Goal: Task Accomplishment & Management: Manage account settings

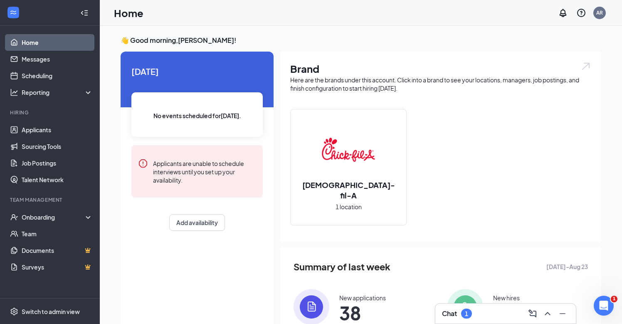
click at [446, 318] on h3 "Chat" at bounding box center [449, 313] width 15 height 9
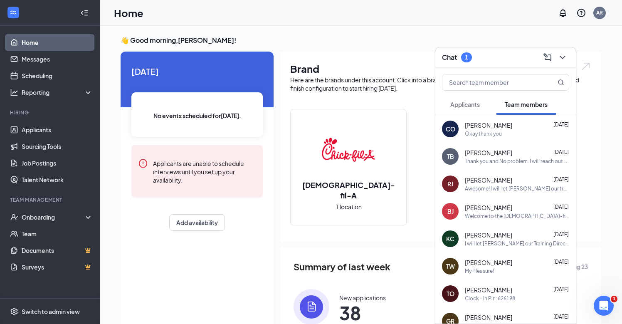
click at [489, 124] on span "[PERSON_NAME]" at bounding box center [488, 125] width 47 height 8
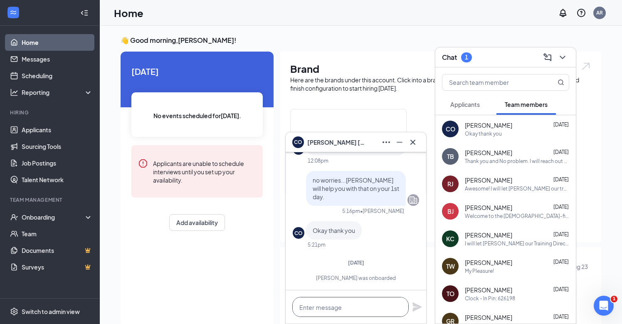
click at [339, 312] on textarea at bounding box center [350, 307] width 116 height 20
type textarea "Good Morning - Do yo"
click at [470, 106] on span "Applicants" at bounding box center [465, 104] width 30 height 7
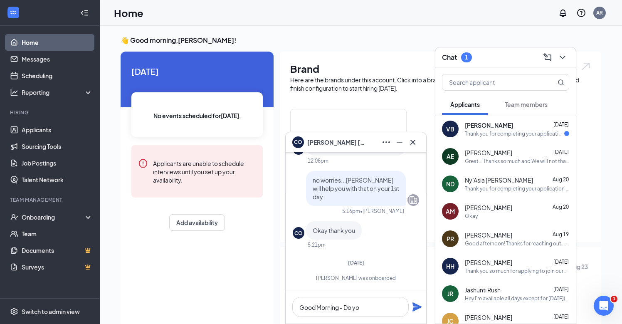
click at [493, 136] on div "Thank you for completing your application for the Back of House Team Member pos…" at bounding box center [514, 133] width 99 height 7
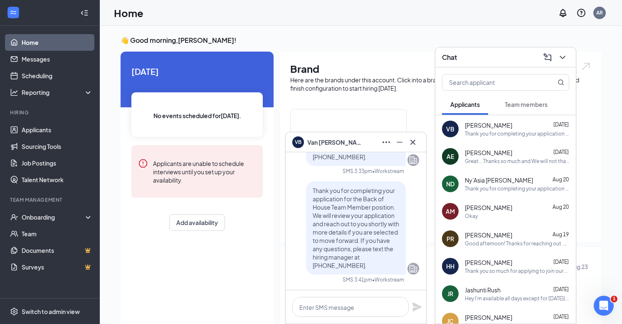
scroll to position [82, 0]
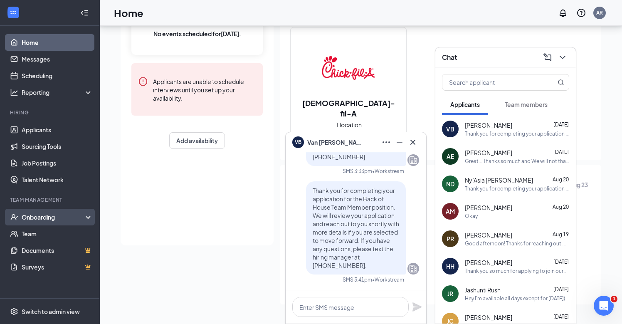
click at [50, 218] on div "Onboarding" at bounding box center [54, 217] width 64 height 8
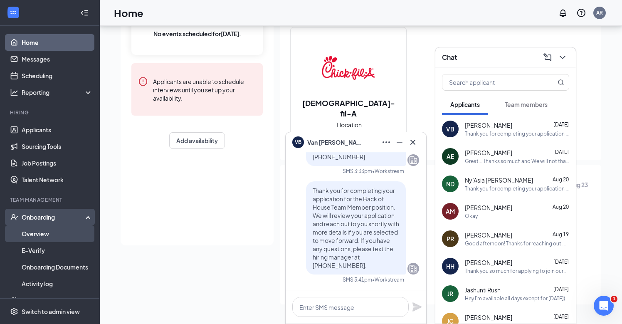
click at [62, 237] on link "Overview" at bounding box center [57, 233] width 71 height 17
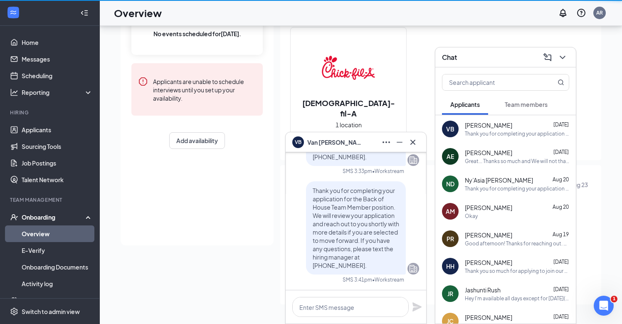
scroll to position [37, 0]
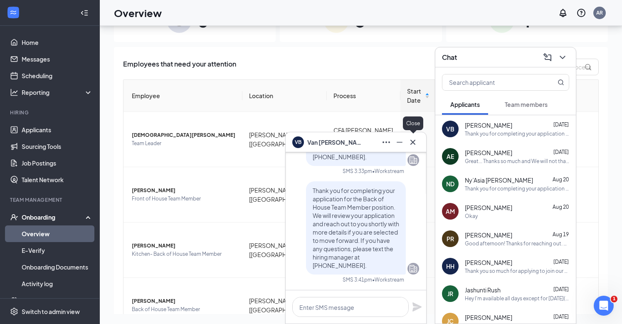
click at [411, 143] on icon "Cross" at bounding box center [413, 142] width 10 height 10
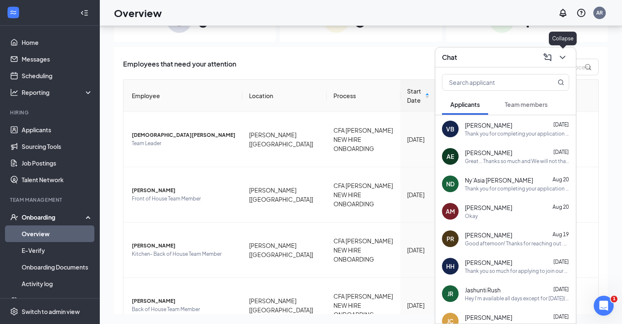
click at [562, 57] on icon "ChevronDown" at bounding box center [562, 57] width 5 height 3
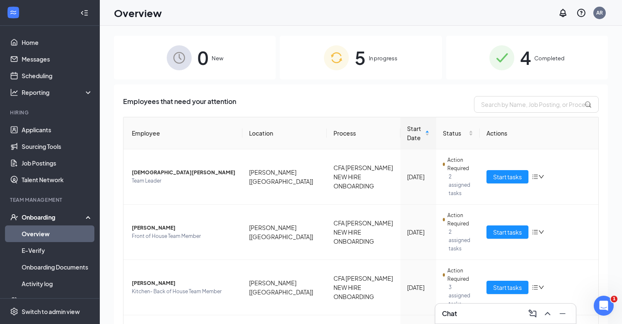
click at [496, 52] on img at bounding box center [501, 57] width 25 height 25
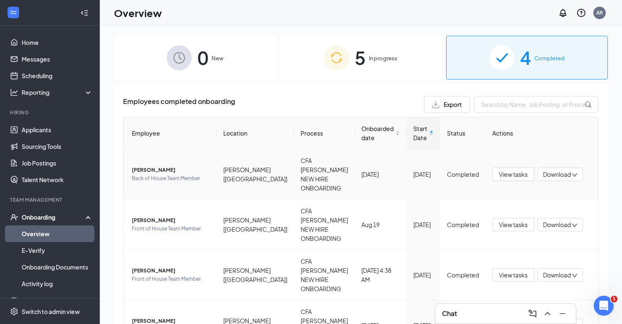
scroll to position [19, 0]
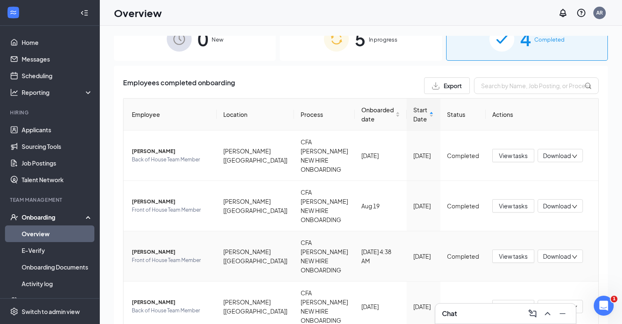
click at [160, 248] on span "[PERSON_NAME]" at bounding box center [171, 252] width 78 height 8
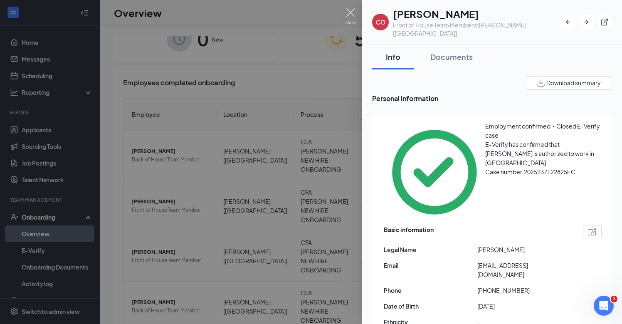
click at [350, 10] on img at bounding box center [350, 16] width 10 height 16
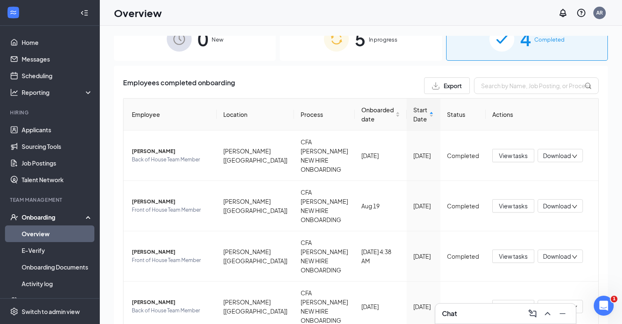
click at [358, 56] on div "5 In progress" at bounding box center [361, 39] width 162 height 44
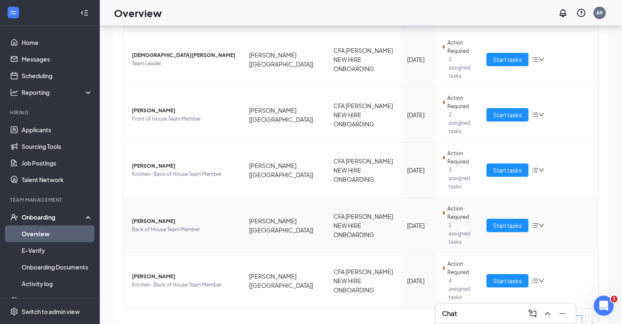
scroll to position [37, 0]
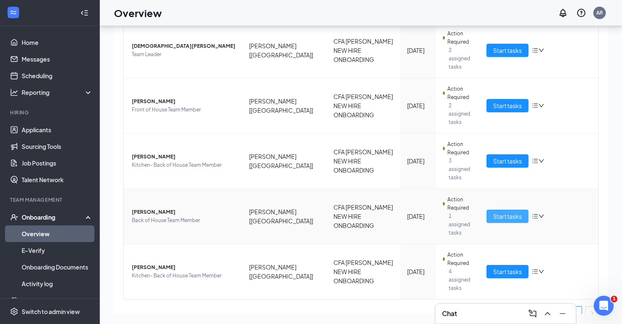
click at [513, 212] on span "Start tasks" at bounding box center [507, 216] width 29 height 9
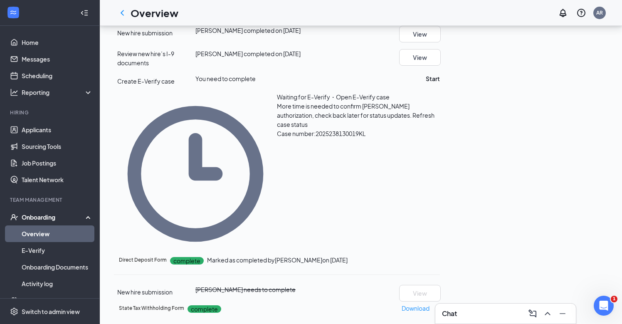
scroll to position [195, 0]
click at [434, 128] on span "Refresh case status" at bounding box center [356, 119] width 158 height 17
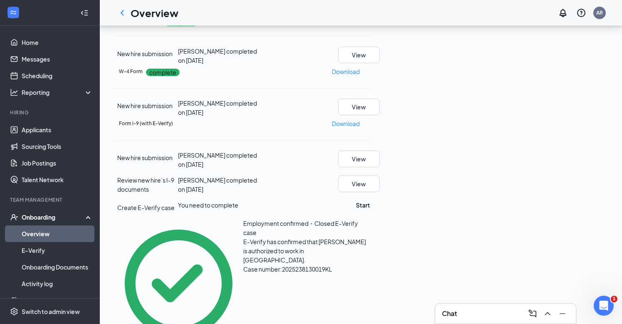
scroll to position [0, 0]
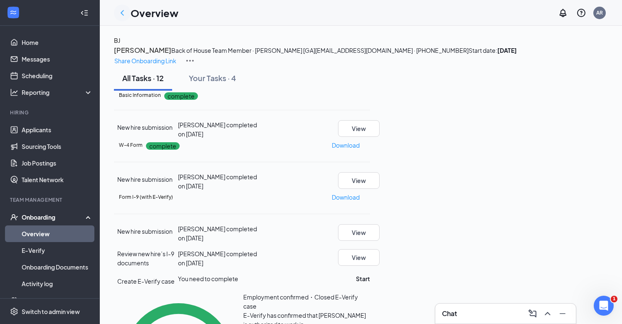
click at [123, 14] on icon "ChevronLeft" at bounding box center [122, 12] width 3 height 5
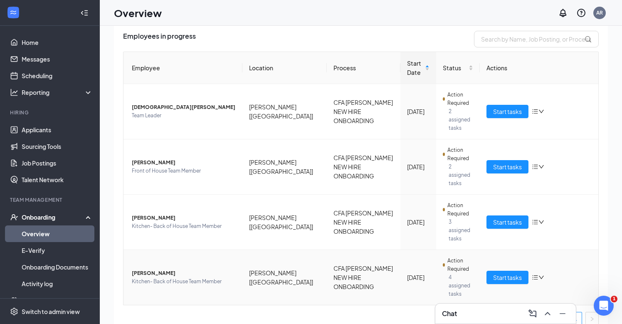
scroll to position [37, 0]
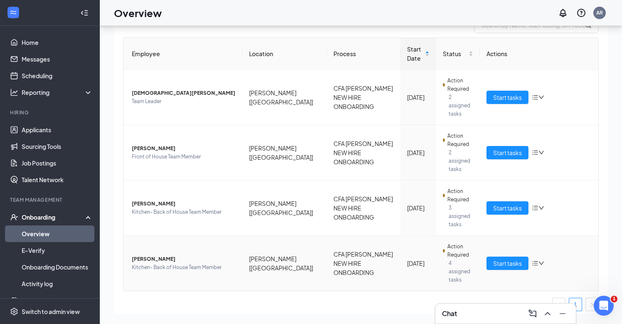
click at [155, 255] on span "[PERSON_NAME]" at bounding box center [184, 259] width 104 height 8
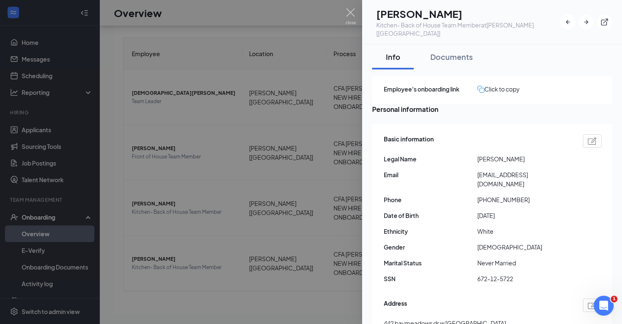
scroll to position [30, 0]
